Goal: Navigation & Orientation: Find specific page/section

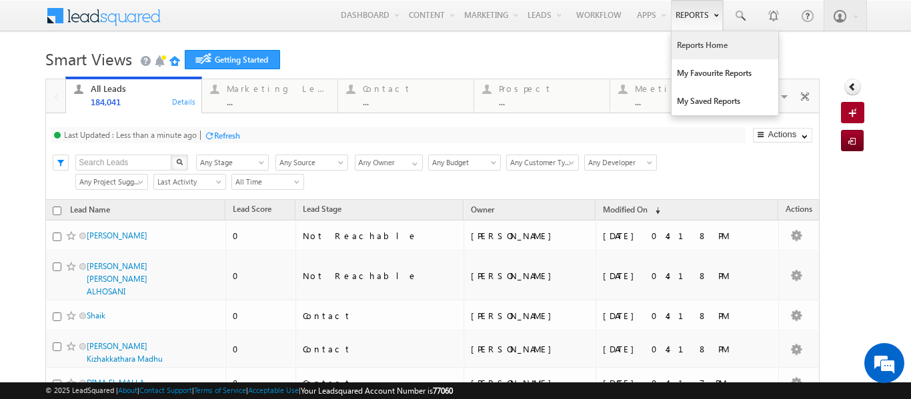
click at [688, 43] on link "Reports Home" at bounding box center [725, 45] width 107 height 28
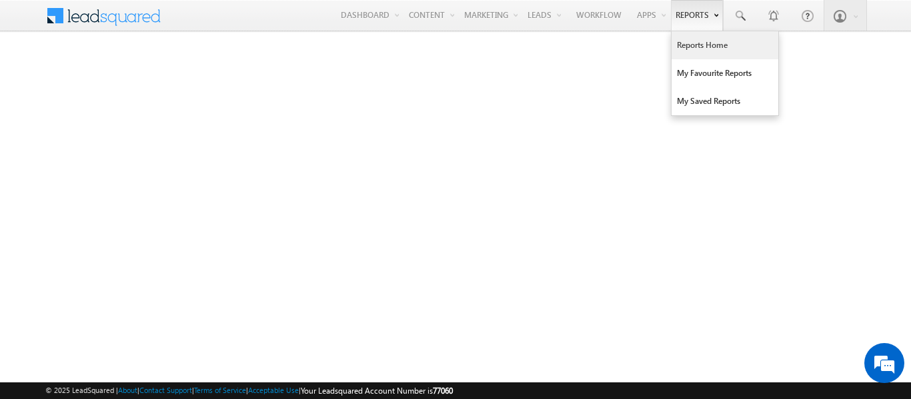
click at [697, 45] on link "Reports Home" at bounding box center [725, 45] width 107 height 28
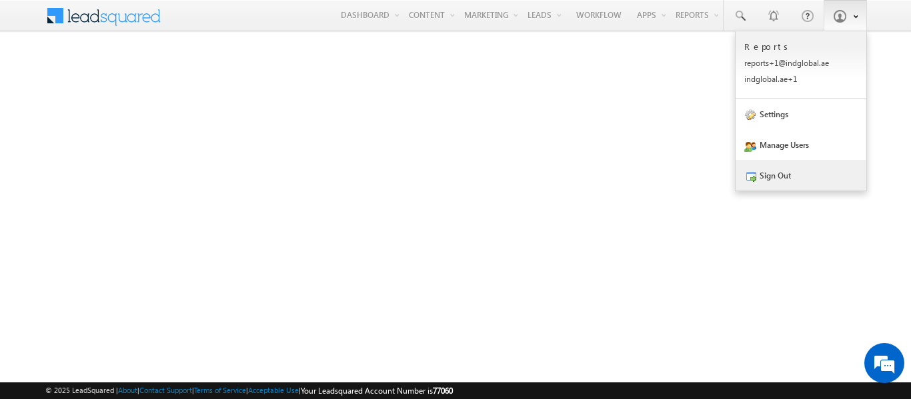
click at [782, 177] on link "Sign Out" at bounding box center [801, 175] width 131 height 31
